Goal: Check status

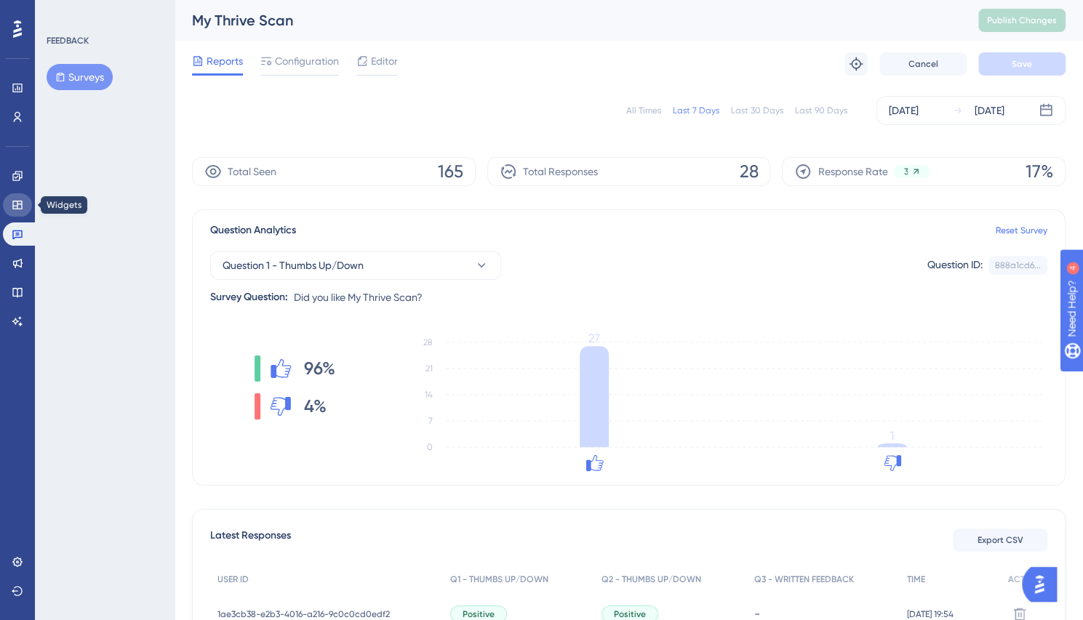
click at [15, 204] on icon at bounding box center [18, 205] width 12 height 12
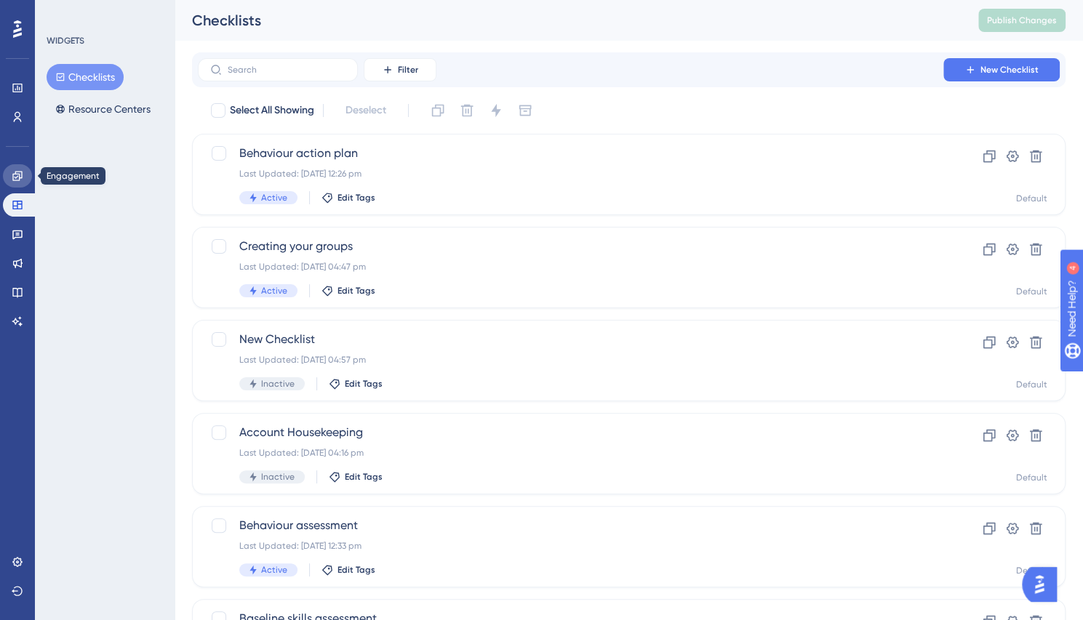
click at [16, 180] on icon at bounding box center [16, 175] width 9 height 9
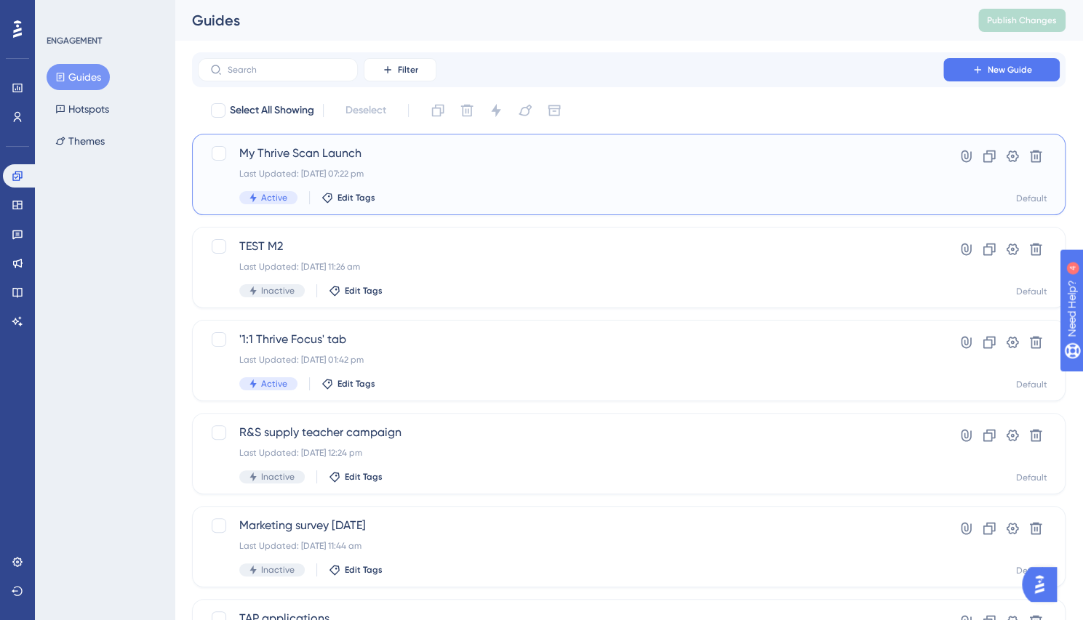
click at [316, 161] on span "My Thrive Scan Launch" at bounding box center [570, 153] width 662 height 17
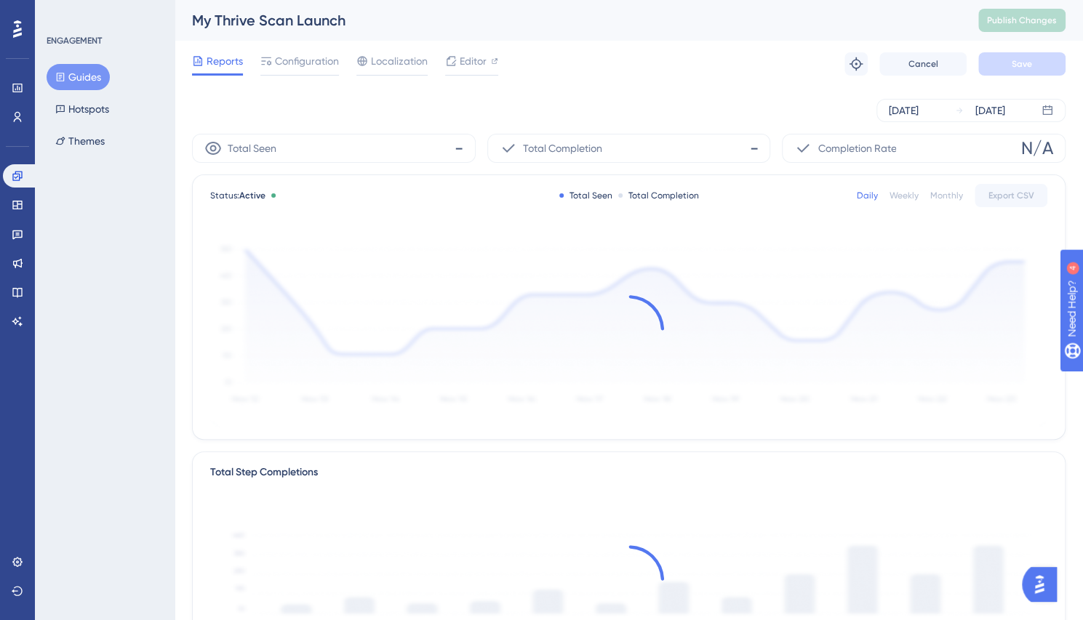
click at [601, 178] on div "Status: Active Total Seen Total Completion Daily Weekly Monthly Export CSV" at bounding box center [629, 307] width 872 height 264
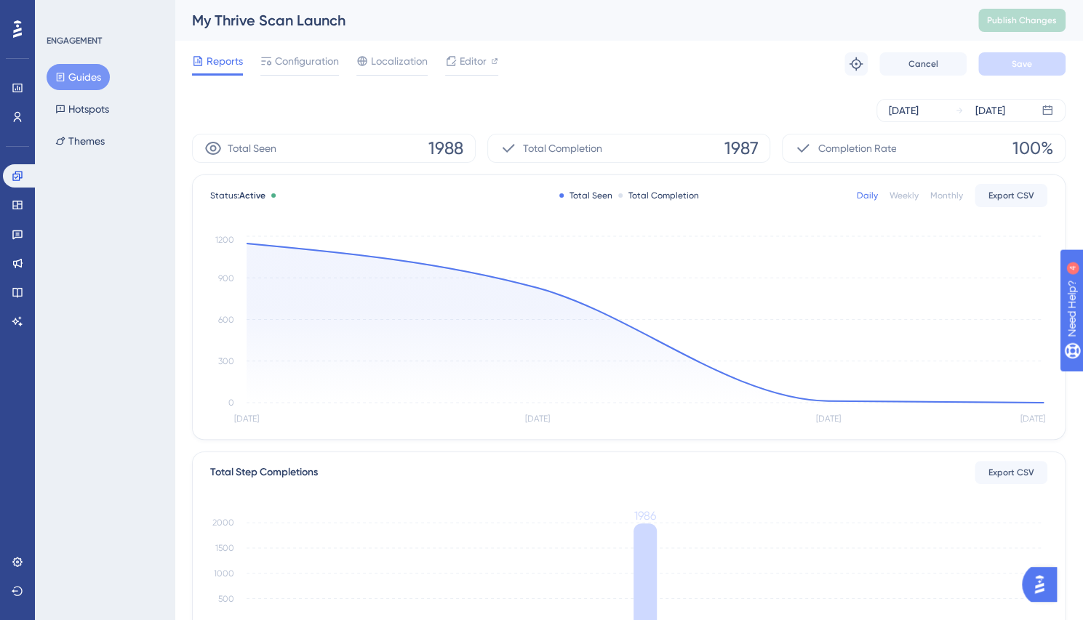
scroll to position [301, 0]
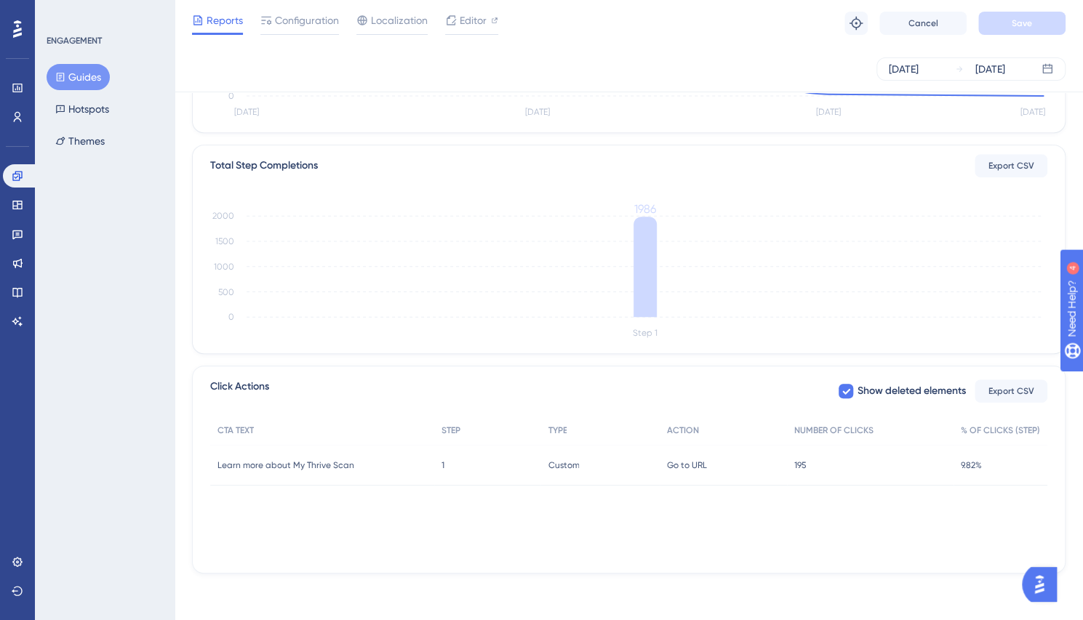
click at [601, 178] on div "Total Step Completions Export CSV Step 1 0 500 1000 1500 2000 1986" at bounding box center [629, 249] width 872 height 208
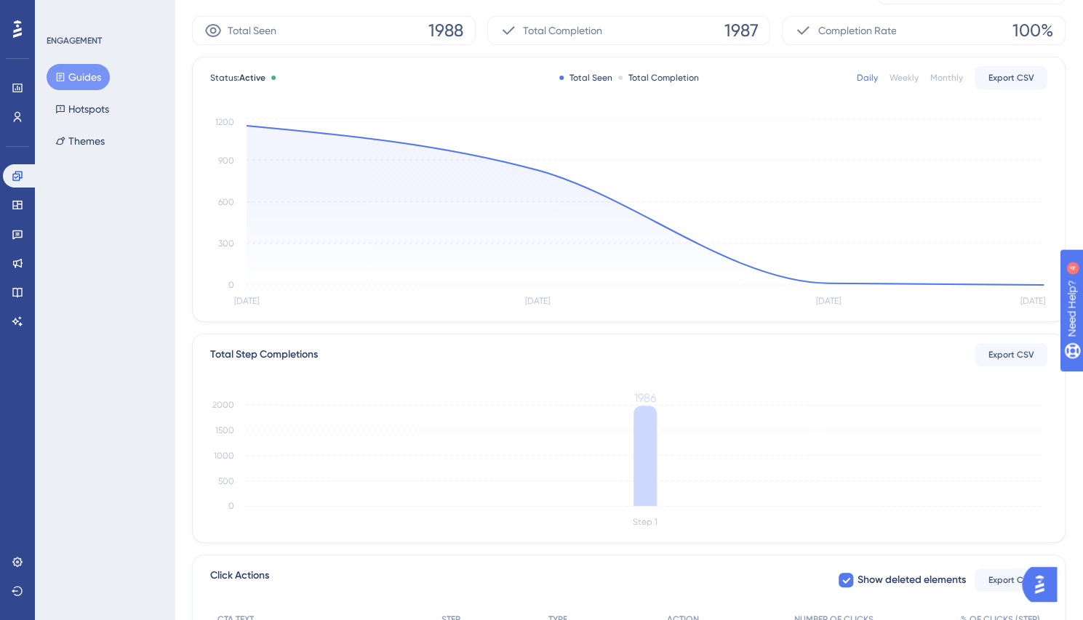
scroll to position [0, 0]
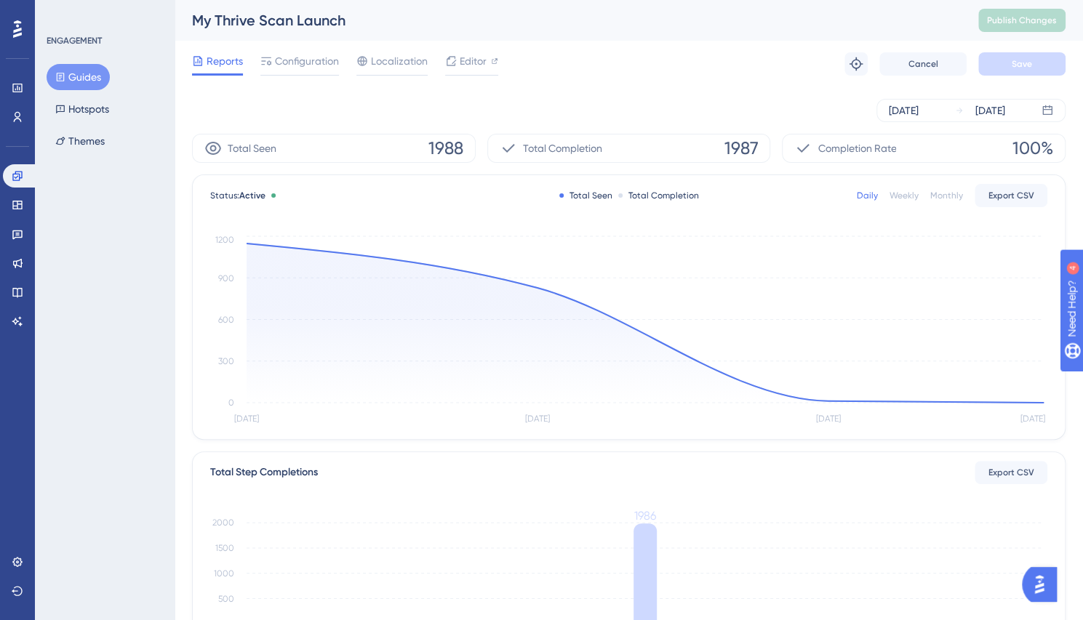
click at [603, 178] on div "Status: Active Total Seen Total Completion Daily Weekly Monthly Export CSV Oct …" at bounding box center [629, 307] width 872 height 264
